Goal: Information Seeking & Learning: Find specific fact

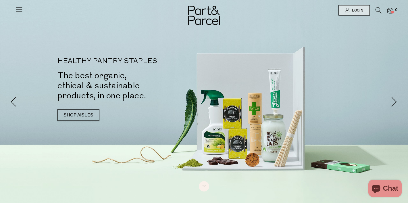
click at [21, 13] on icon at bounding box center [19, 9] width 8 height 8
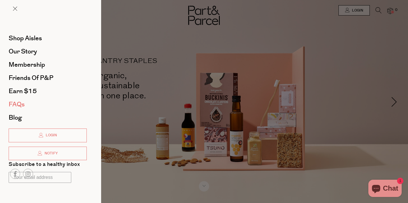
click at [16, 105] on span "FAQs" at bounding box center [17, 104] width 16 height 9
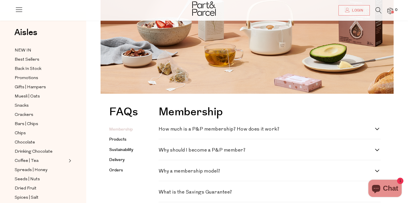
scroll to position [138, 0]
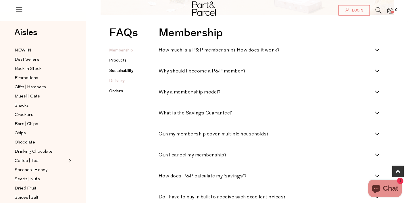
click at [113, 82] on link "Delivery" at bounding box center [117, 81] width 16 height 6
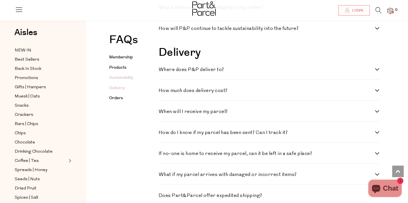
scroll to position [677, 0]
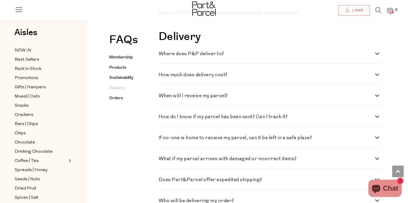
click at [213, 56] on h4 "Where does P&P deliver to?" at bounding box center [267, 53] width 216 height 5
click at [162, 55] on to\? "Where does P&P deliver to?" at bounding box center [161, 53] width 4 height 4
checkbox to\? "true"
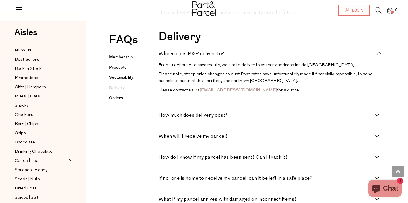
click at [213, 3] on img at bounding box center [204, 8] width 24 height 14
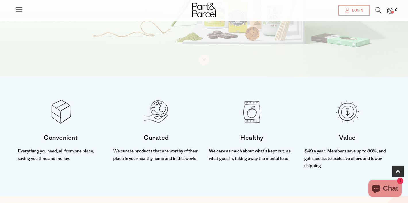
scroll to position [36, 0]
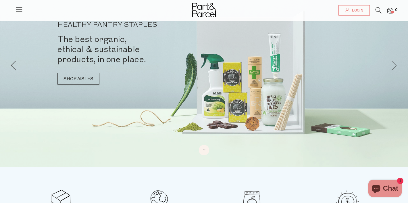
click at [398, 63] on span at bounding box center [394, 65] width 10 height 10
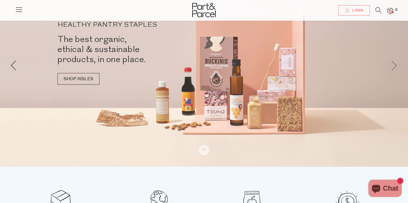
click at [397, 62] on span at bounding box center [394, 65] width 10 height 10
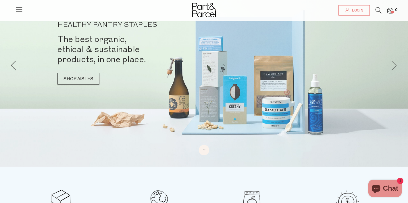
click at [397, 63] on span at bounding box center [394, 65] width 10 height 10
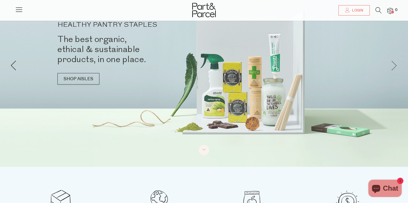
click at [397, 62] on span at bounding box center [394, 65] width 10 height 10
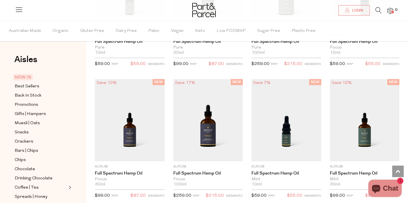
scroll to position [550, 0]
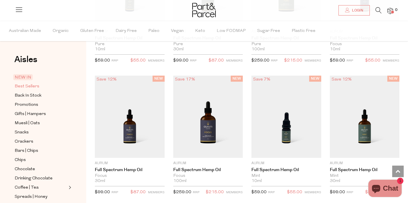
click at [26, 85] on span "Best Sellers" at bounding box center [27, 86] width 25 height 7
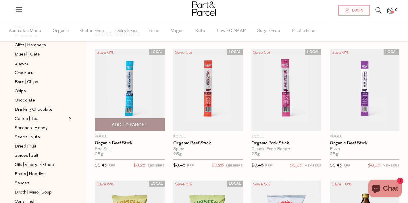
scroll to position [24, 0]
